Goal: Contribute content

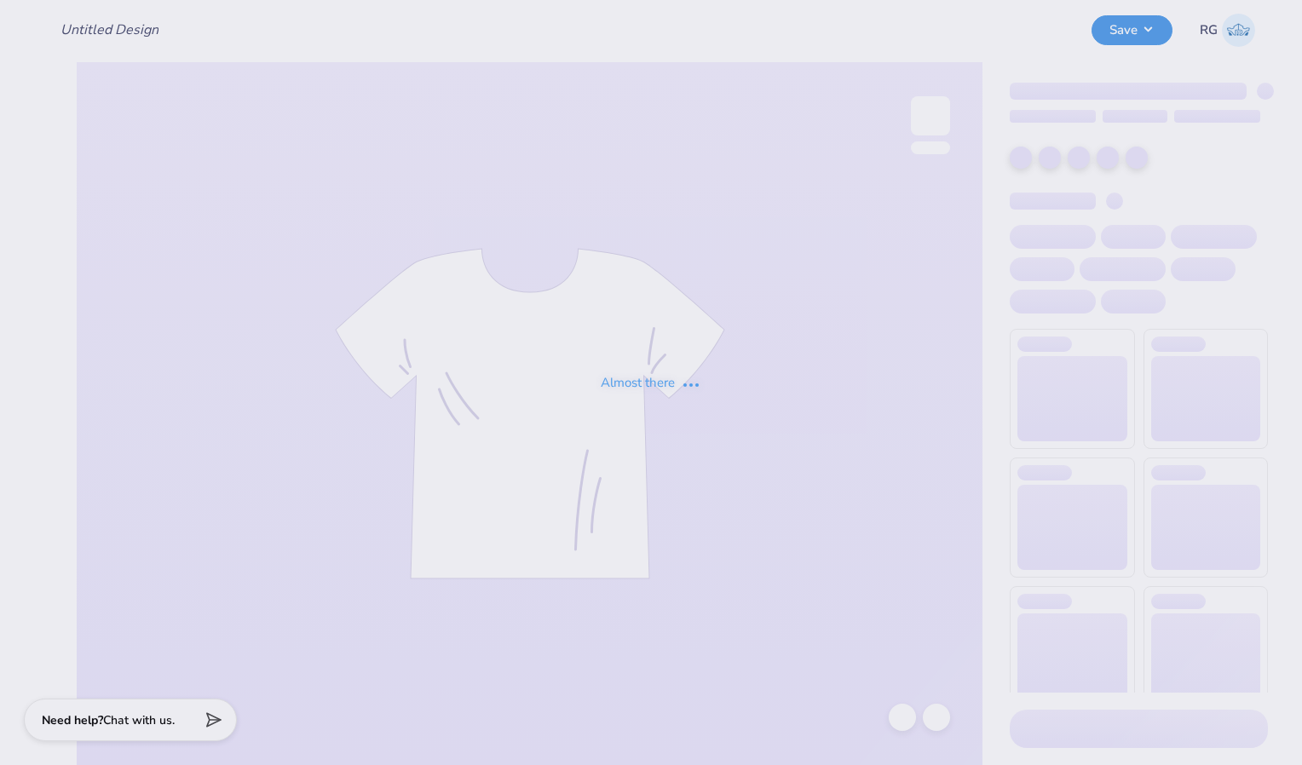
type input "Bucknell Sig [PERSON_NAME] Shirts 25"
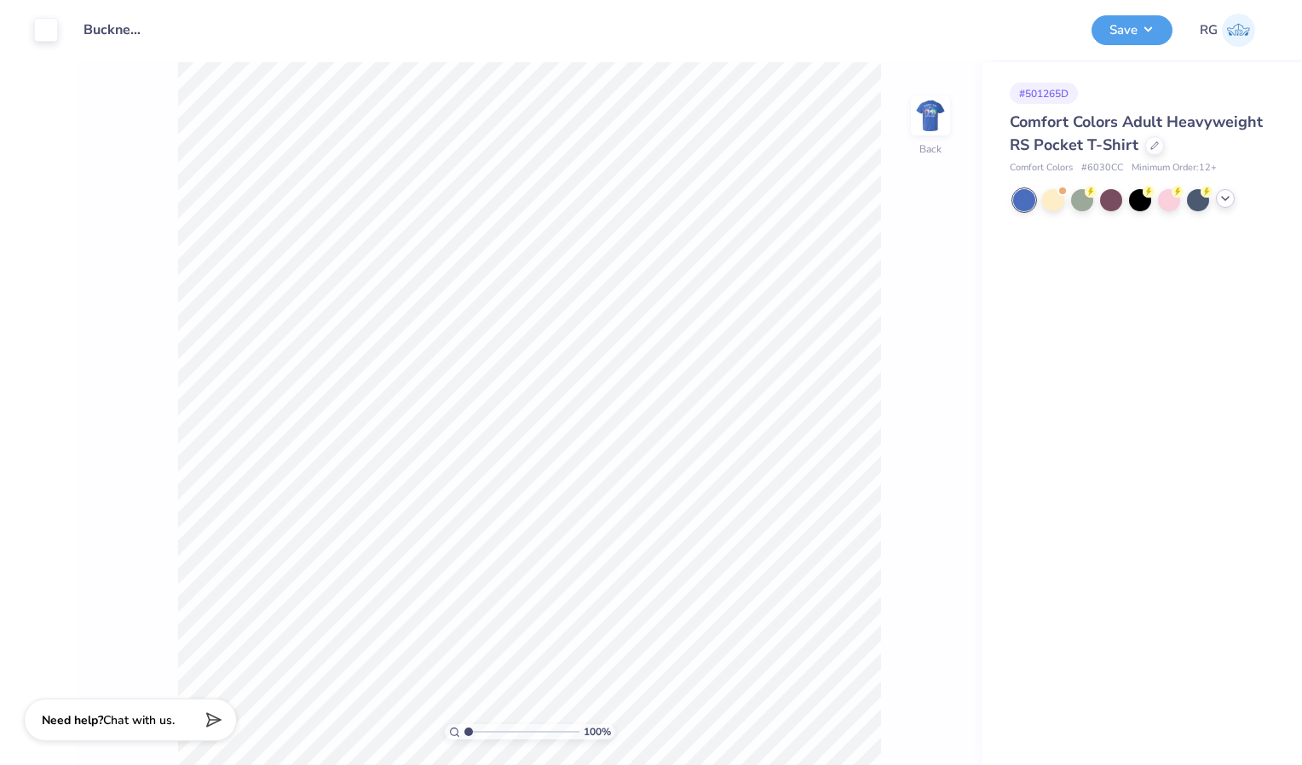
click at [1225, 200] on polyline at bounding box center [1225, 198] width 7 height 3
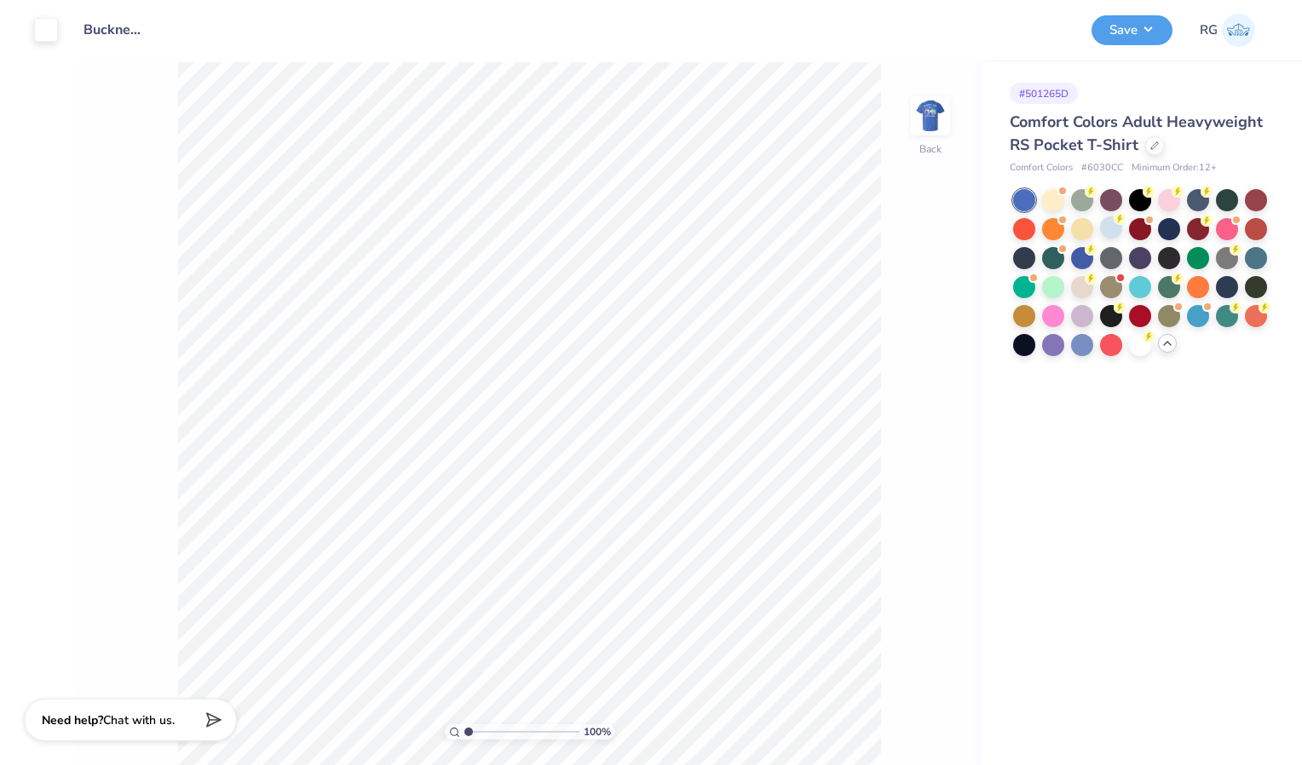
click at [1121, 238] on div at bounding box center [1111, 227] width 22 height 22
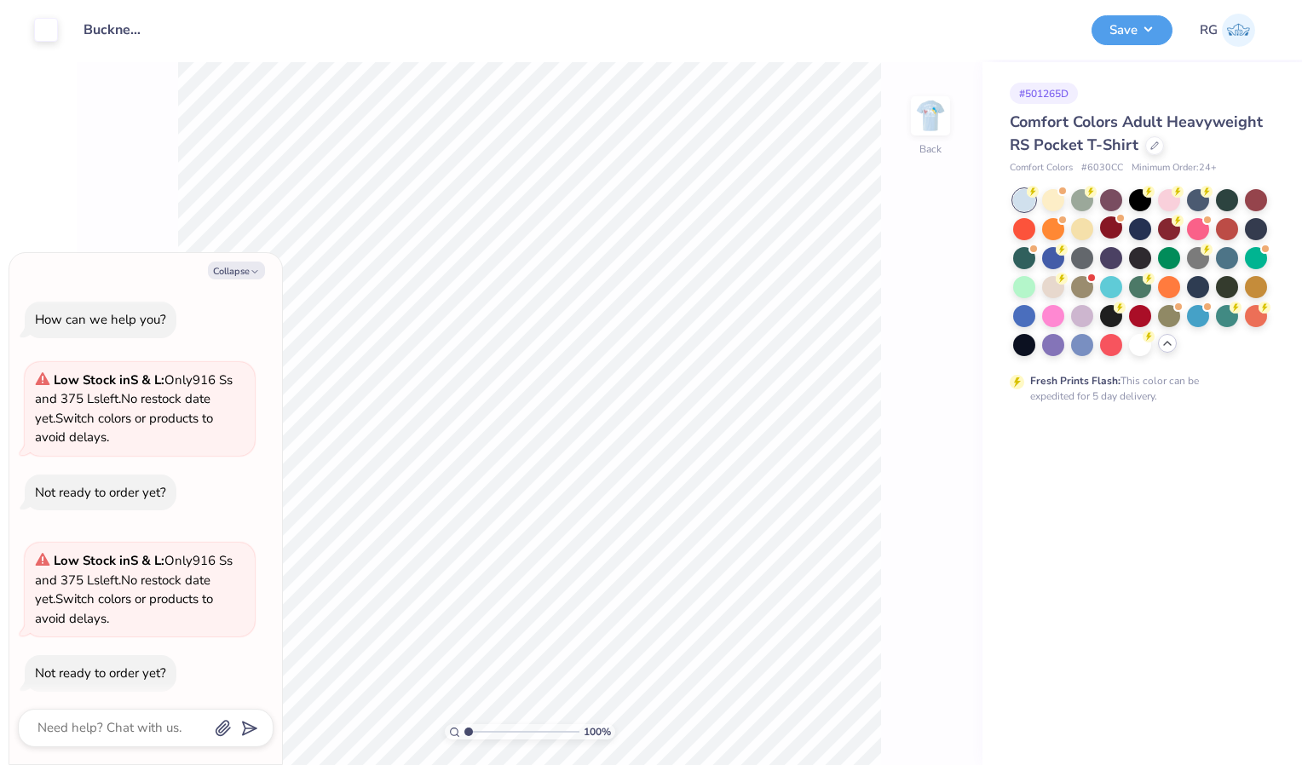
scroll to position [14, 0]
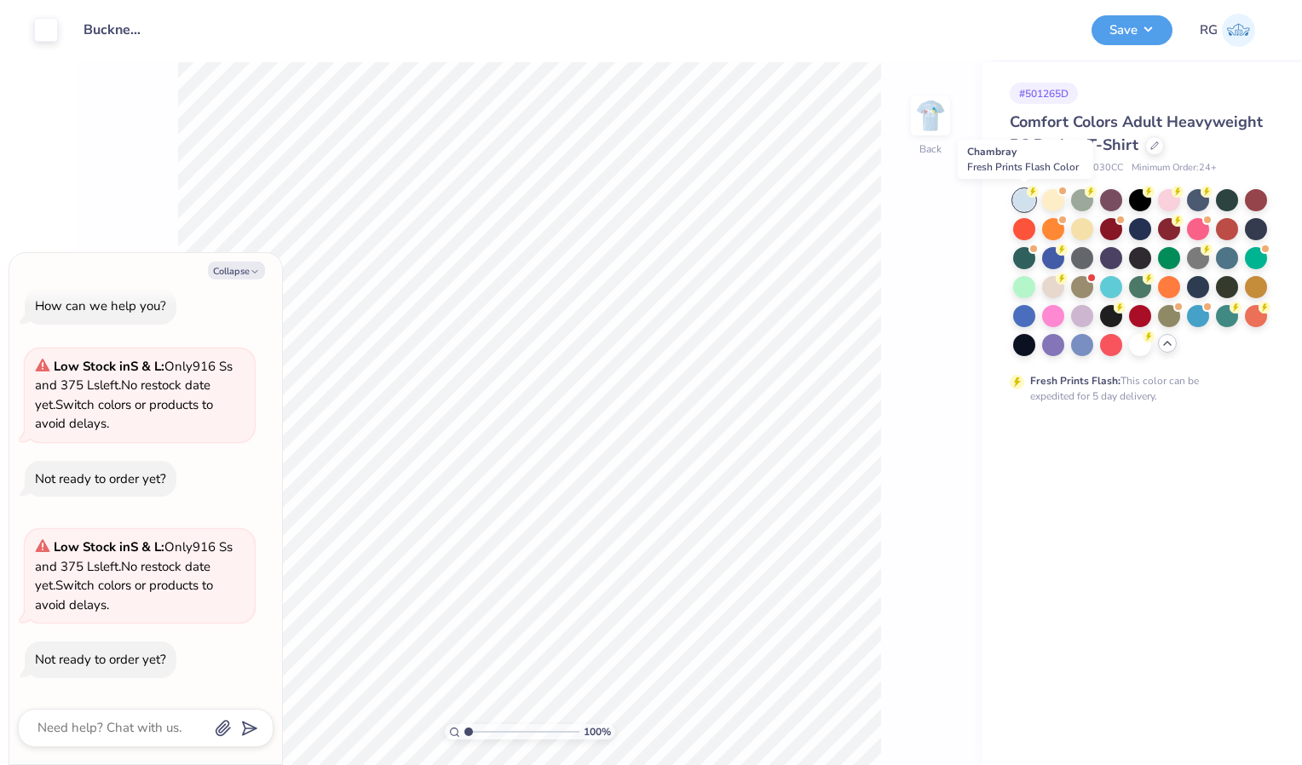
click at [1023, 207] on div at bounding box center [1024, 200] width 22 height 22
click at [944, 131] on img at bounding box center [930, 116] width 68 height 68
click at [948, 135] on img at bounding box center [930, 116] width 68 height 68
click at [938, 133] on img at bounding box center [930, 116] width 68 height 68
click at [1143, 26] on button "Save" at bounding box center [1132, 28] width 81 height 30
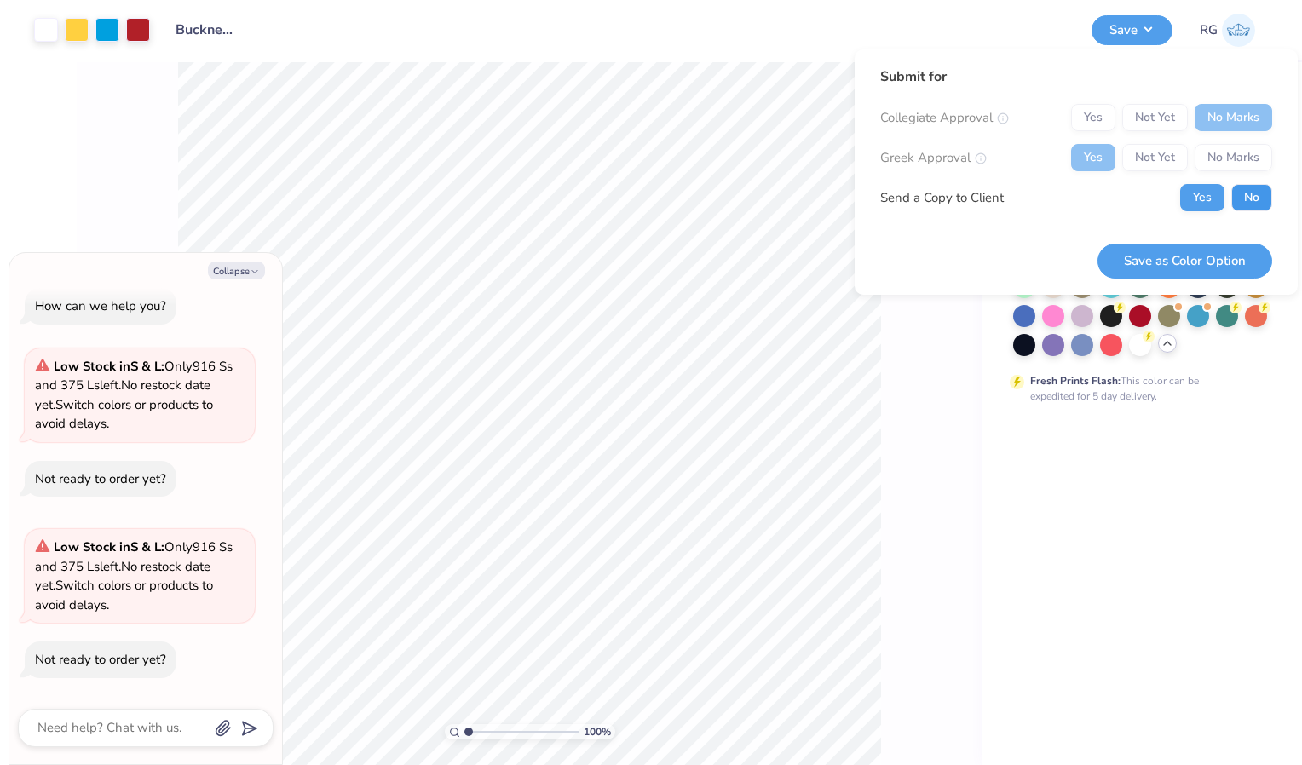
click at [1254, 199] on button "No" at bounding box center [1251, 197] width 41 height 27
click at [1217, 258] on button "Save as Color Option" at bounding box center [1185, 261] width 175 height 35
type textarea "x"
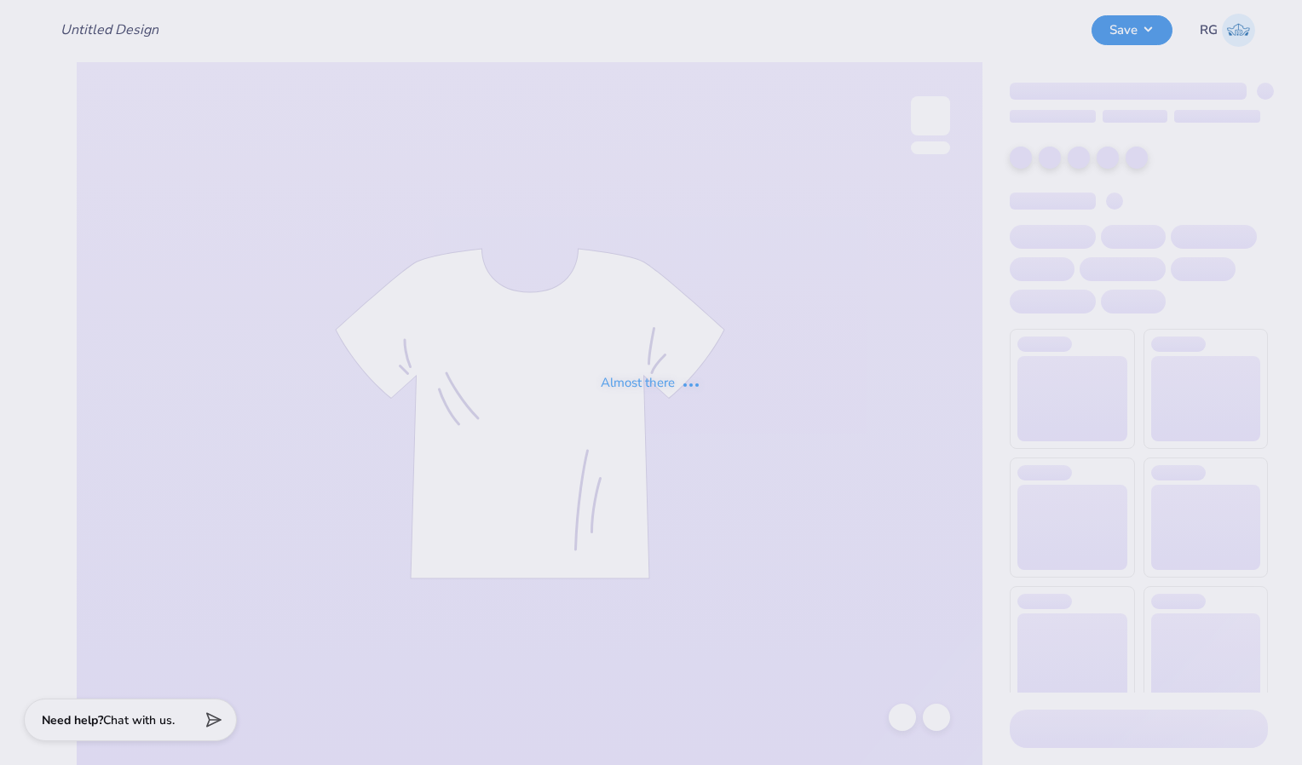
type input "Bucknell Sig [PERSON_NAME] Shirts 25"
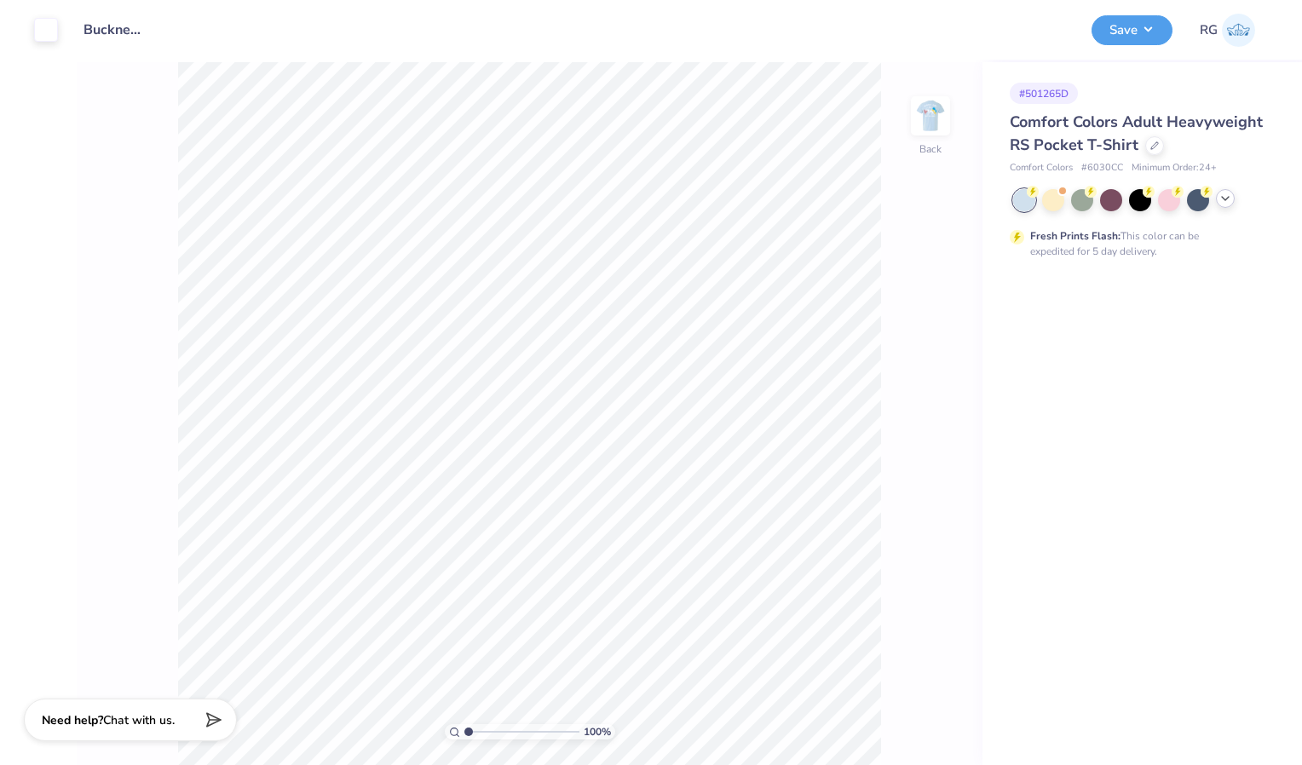
click at [1230, 196] on icon at bounding box center [1226, 199] width 14 height 14
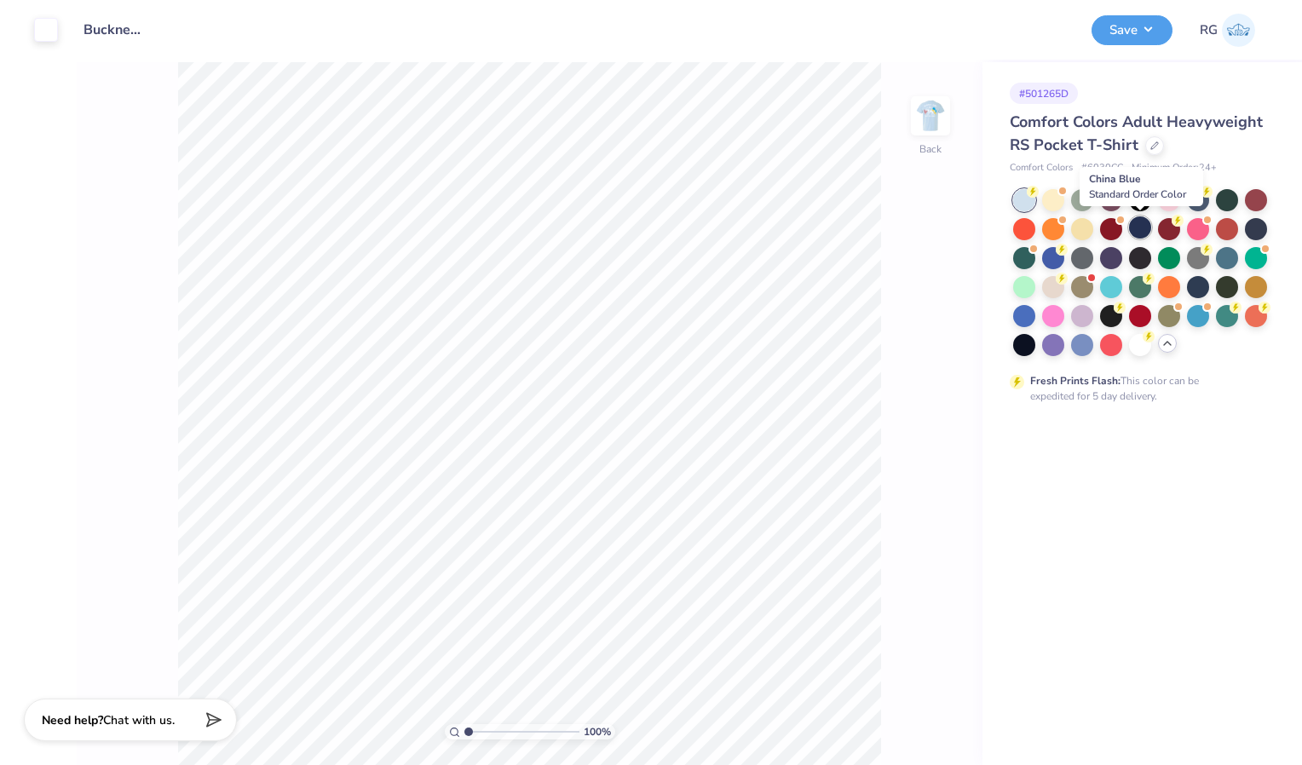
click at [1140, 222] on div at bounding box center [1140, 227] width 22 height 22
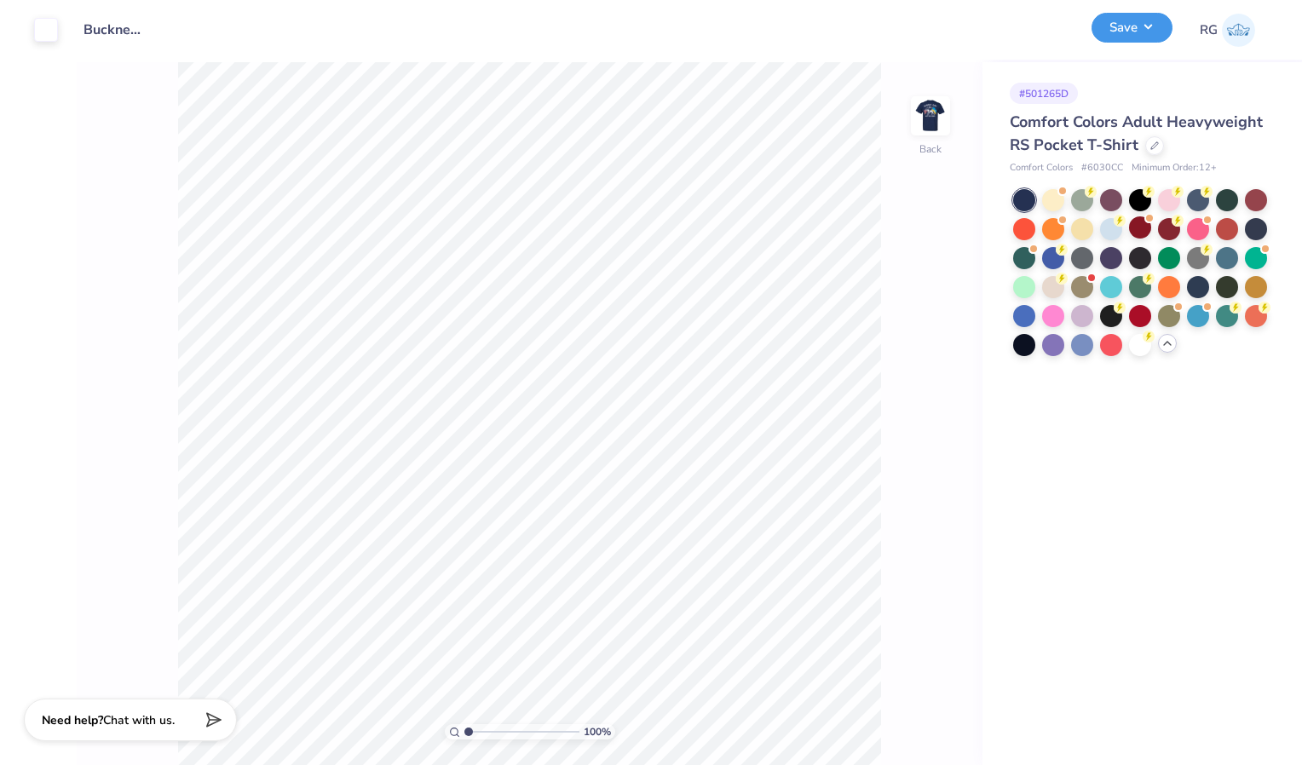
click at [1133, 37] on button "Save" at bounding box center [1132, 28] width 81 height 30
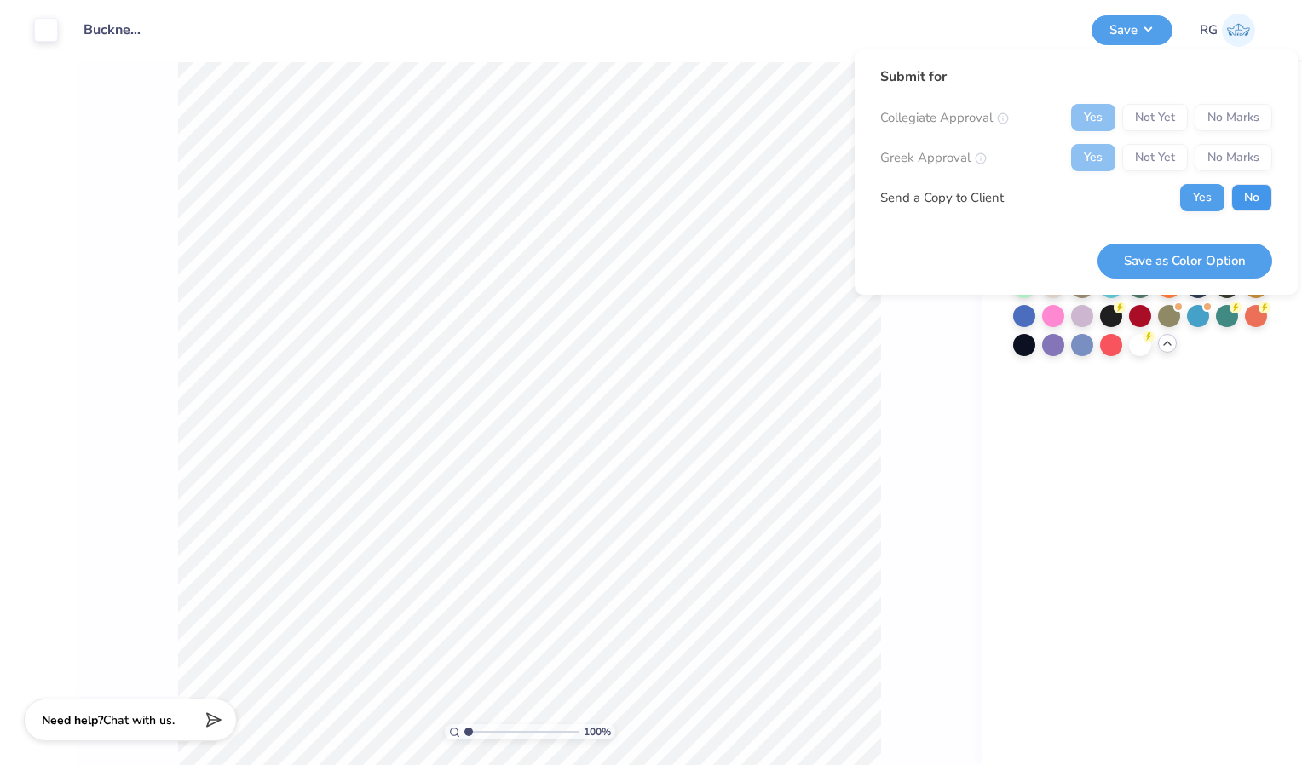
click at [1242, 196] on button "No" at bounding box center [1251, 197] width 41 height 27
click at [1194, 258] on button "Save as Color Option" at bounding box center [1185, 261] width 175 height 35
